Goal: Information Seeking & Learning: Obtain resource

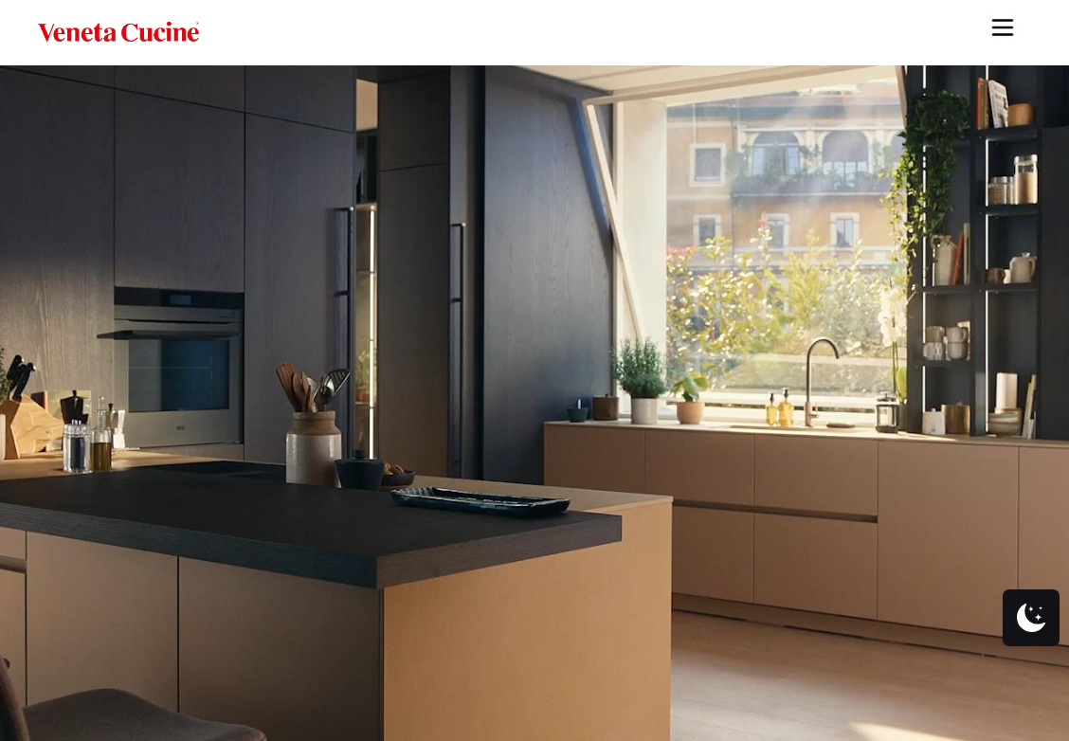
click at [999, 25] on img "Site" at bounding box center [1003, 27] width 28 height 28
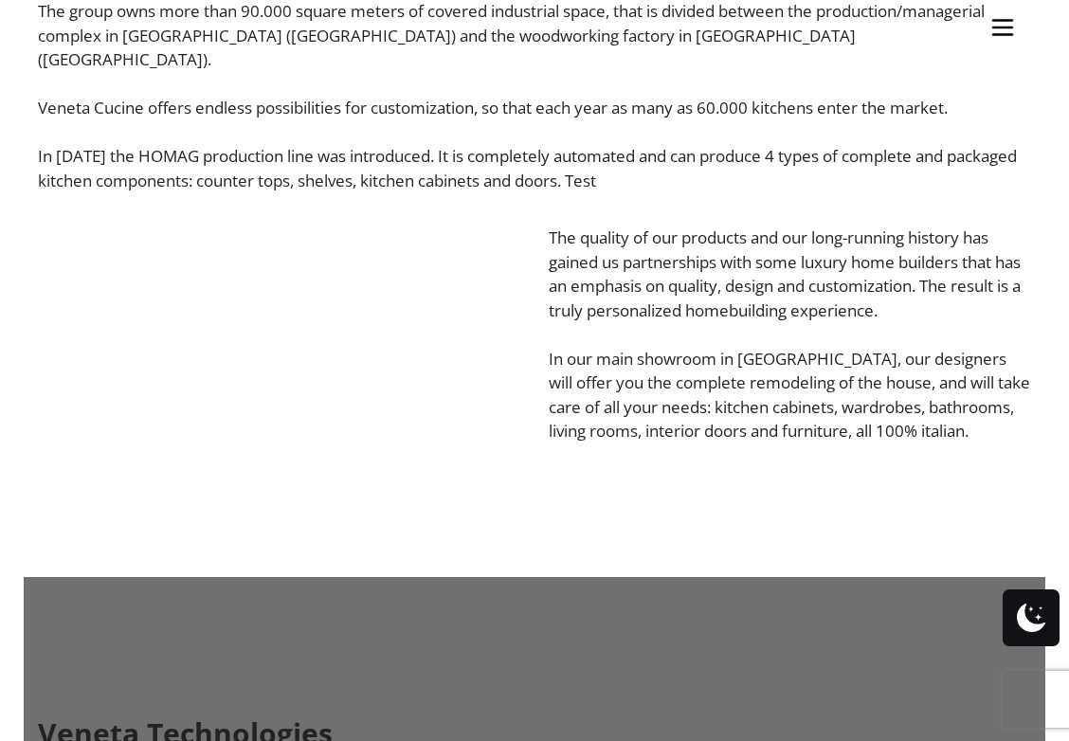
scroll to position [786, 0]
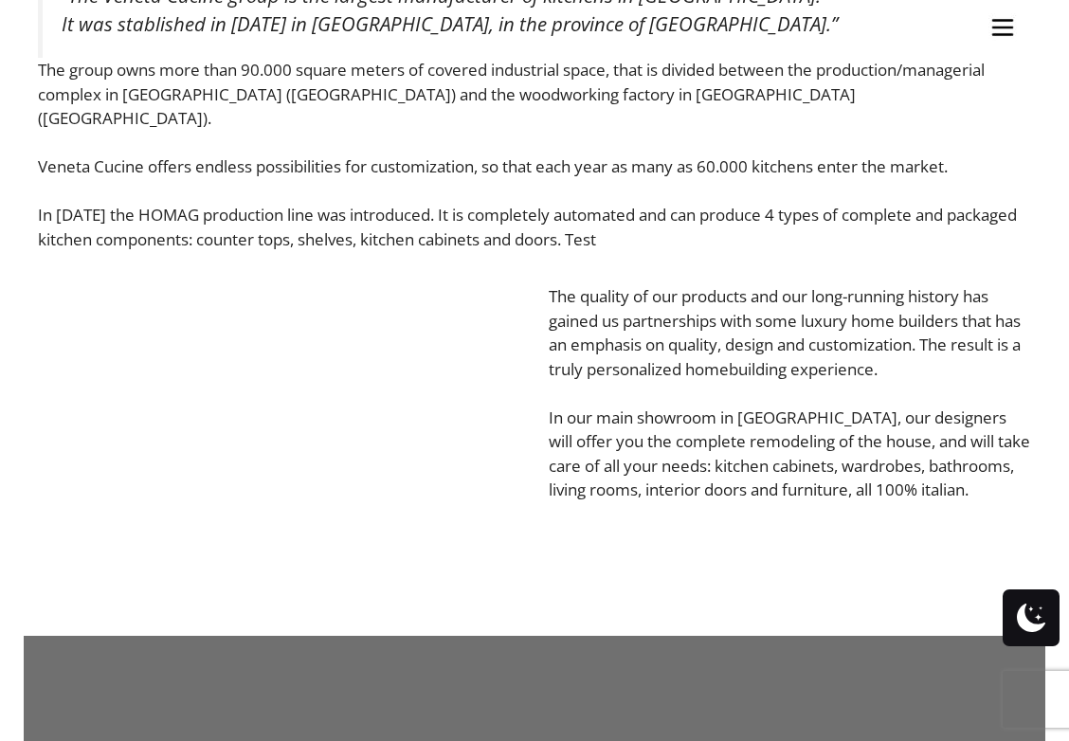
click at [1001, 36] on blockquote "“The Veneta Cucine group is the largest manufacturer of kitchens in [GEOGRAPHIC…" at bounding box center [534, 10] width 993 height 96
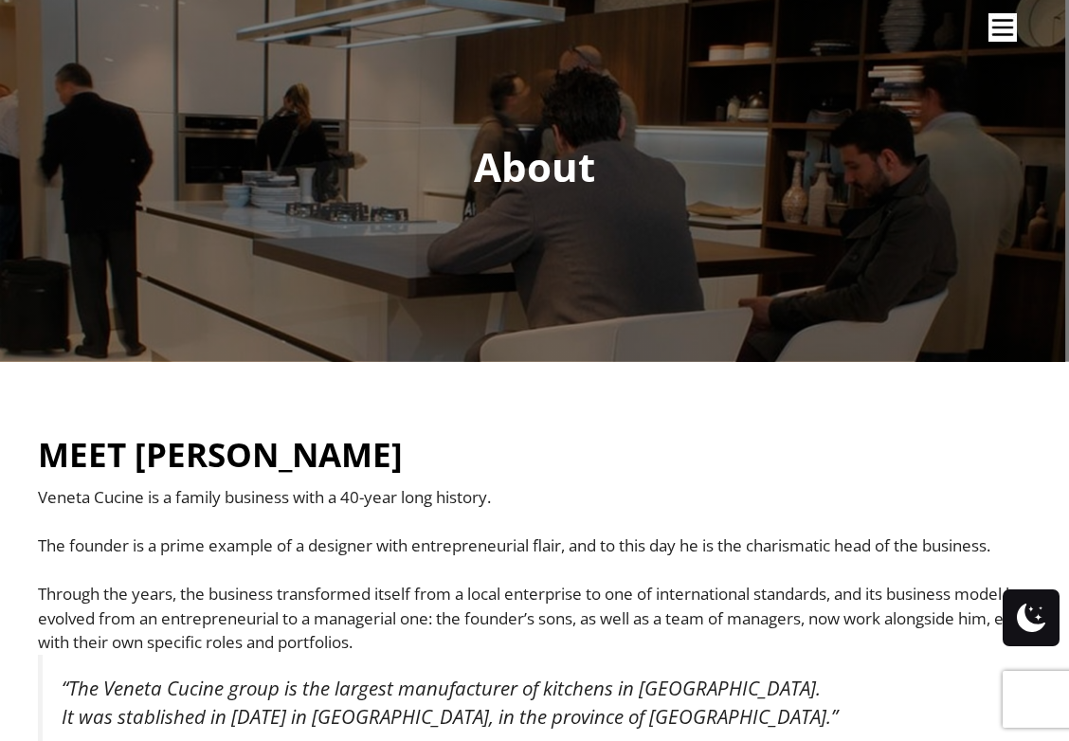
scroll to position [50, 0]
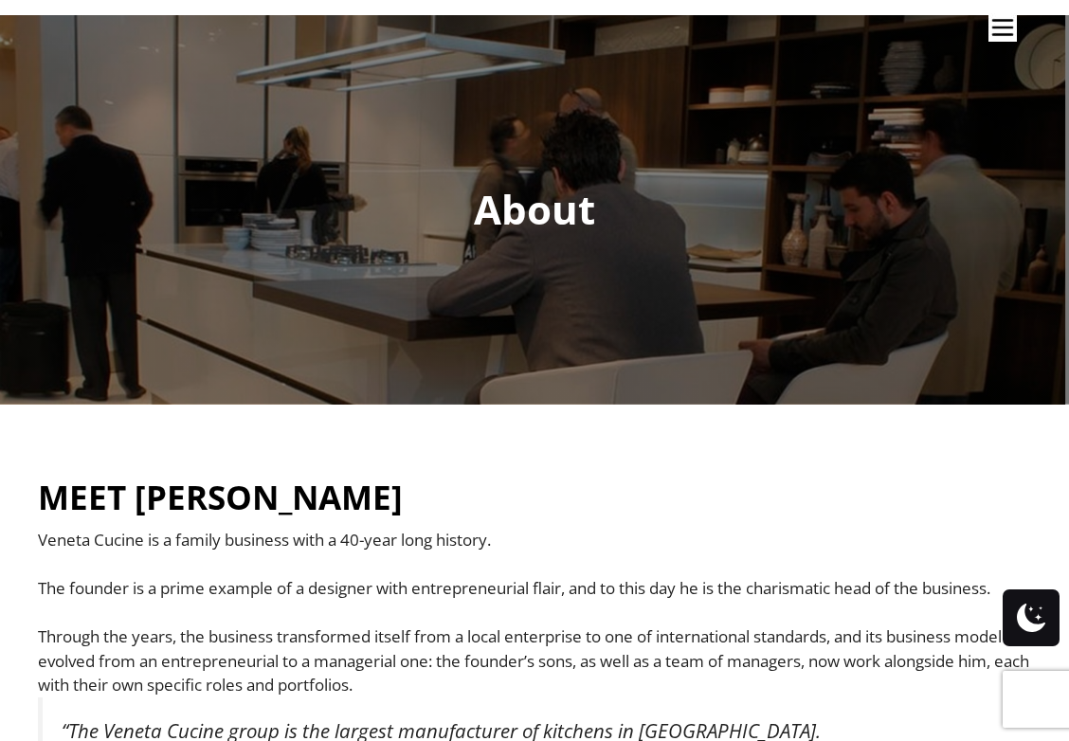
click at [1006, 34] on img "Site" at bounding box center [1003, 27] width 28 height 28
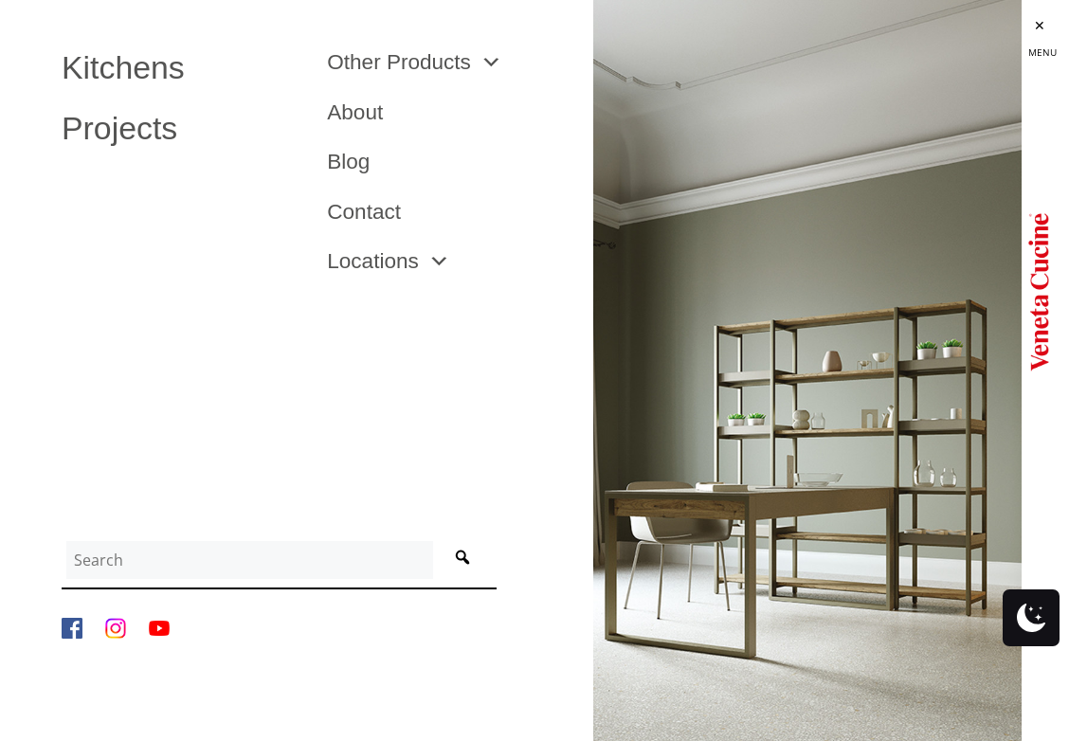
click at [162, 568] on input "Site" at bounding box center [249, 560] width 367 height 38
type input "catalog"
click at [463, 559] on button "Site" at bounding box center [462, 560] width 59 height 46
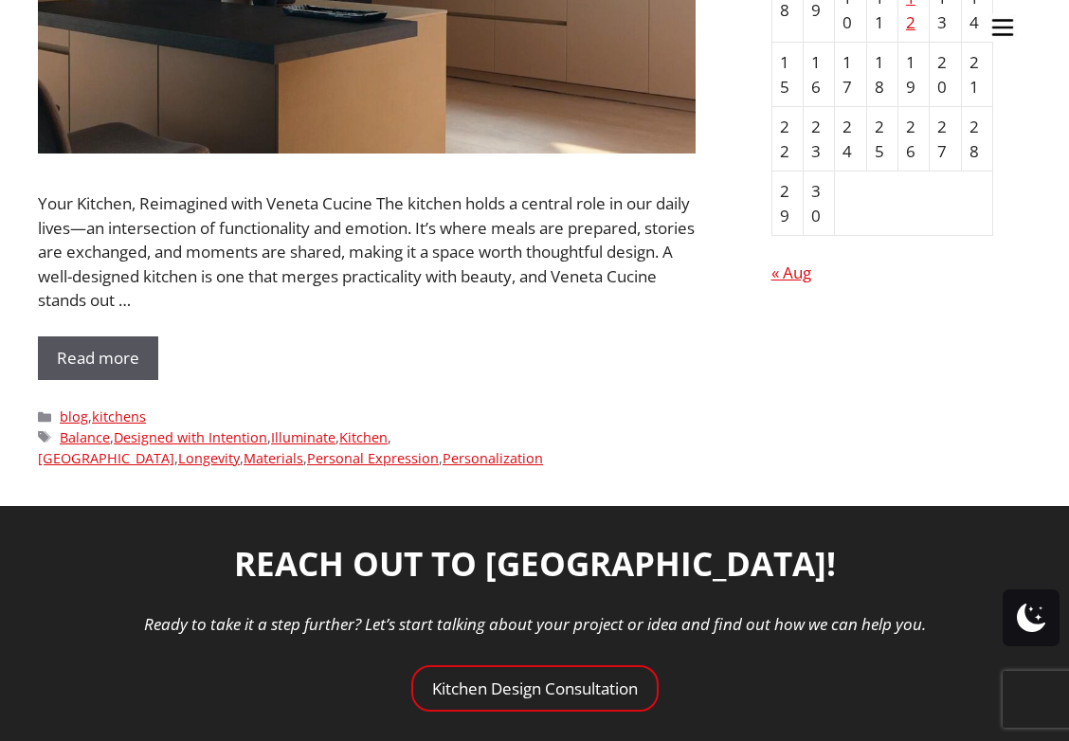
scroll to position [826, 0]
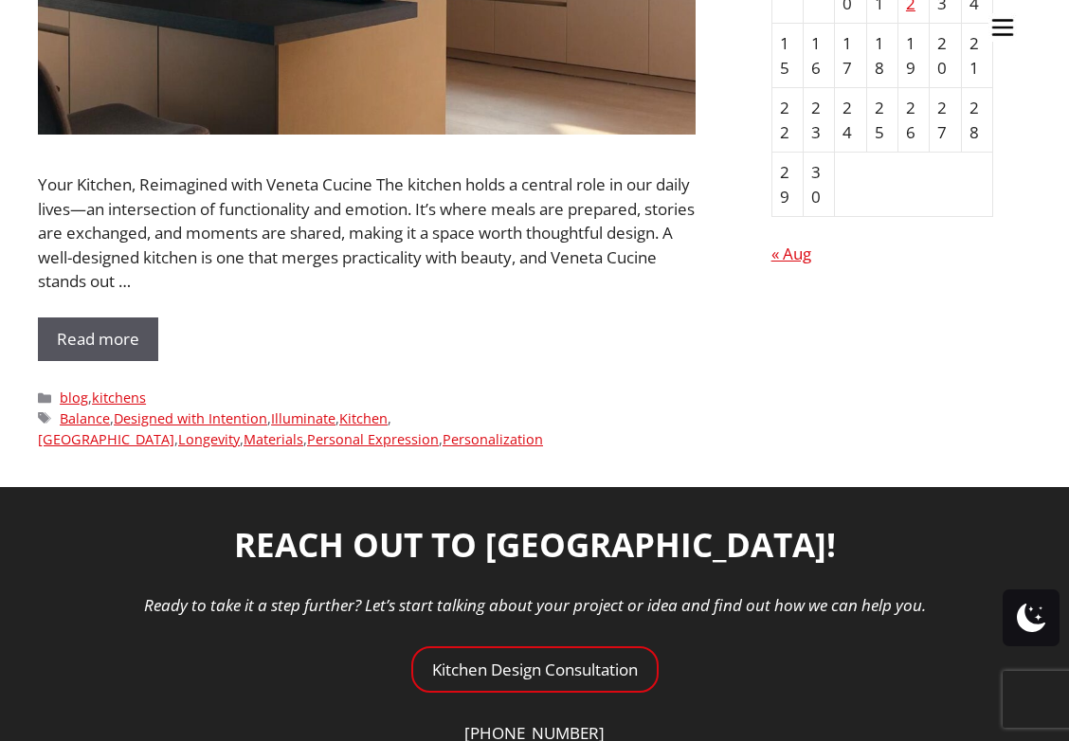
click at [90, 330] on ul "Kitchens Projects Other Products Bathrooms Closets Italian Doors About Blog Con…" at bounding box center [534, 370] width 1069 height 741
click at [102, 336] on ul "Kitchens Projects Other Products Bathrooms Closets Italian Doors About Blog Con…" at bounding box center [534, 370] width 1069 height 741
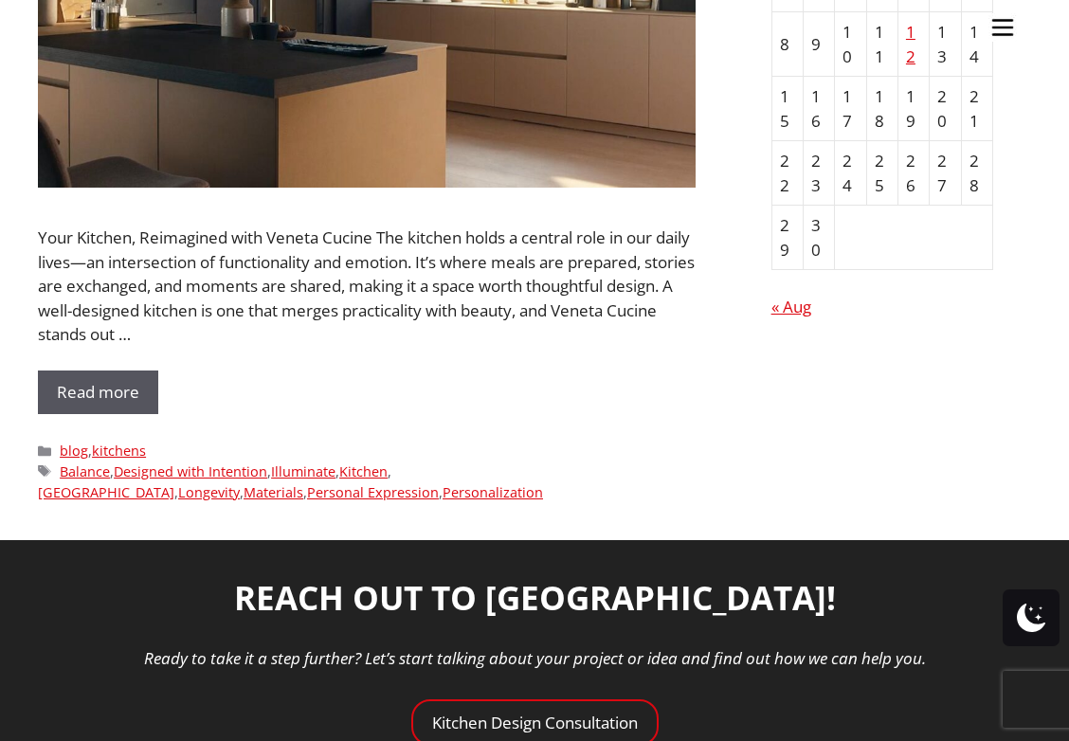
scroll to position [761, 0]
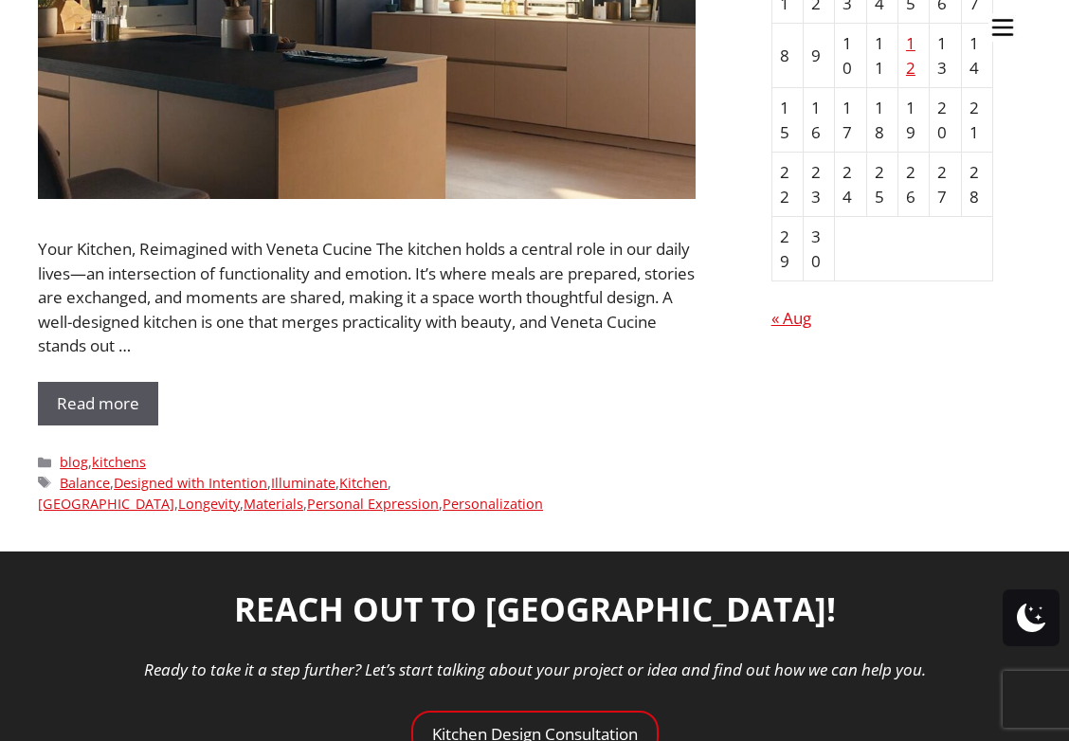
click at [79, 395] on ul "Kitchens Projects Other Products Bathrooms Closets Italian Doors About Blog Con…" at bounding box center [534, 370] width 1069 height 741
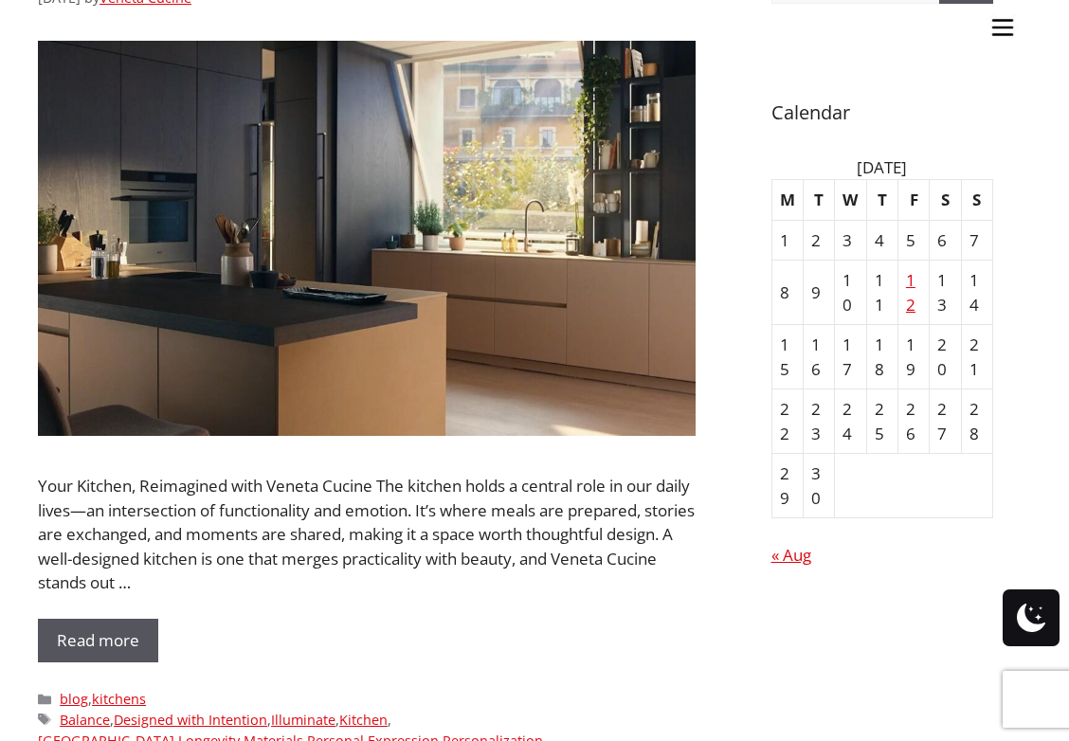
scroll to position [519, 0]
